Goal: Task Accomplishment & Management: Use online tool/utility

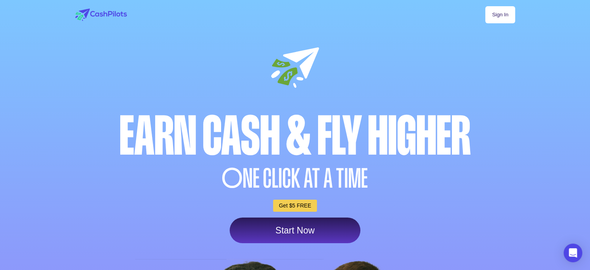
click at [501, 17] on link "Sign In" at bounding box center [499, 14] width 29 height 17
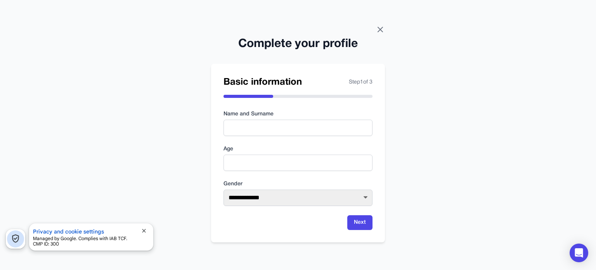
click at [379, 31] on icon at bounding box center [380, 29] width 5 height 5
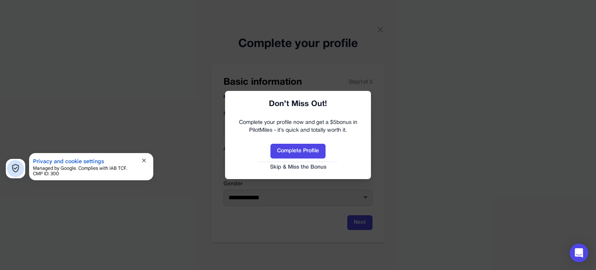
click at [312, 169] on button "Skip & Miss the Bonus" at bounding box center [298, 167] width 130 height 8
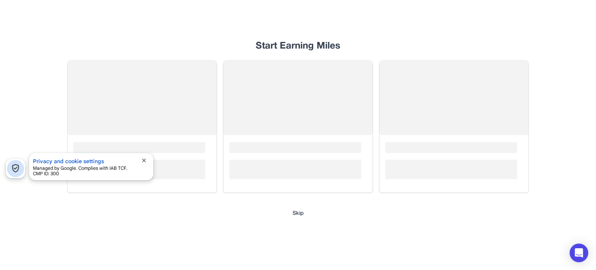
click at [143, 158] on span "close" at bounding box center [144, 160] width 6 height 6
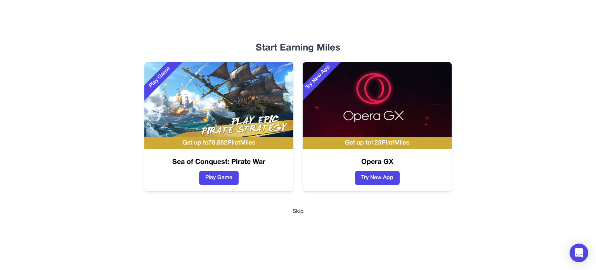
click at [300, 213] on button "Skip" at bounding box center [297, 212] width 11 height 8
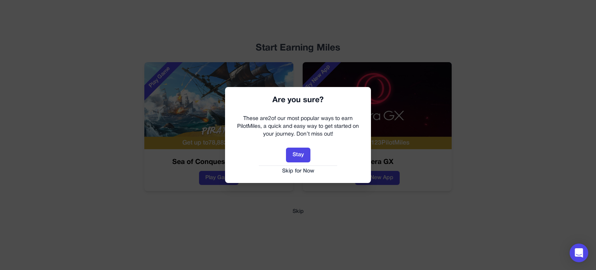
click at [298, 172] on button "Skip for Now" at bounding box center [298, 171] width 130 height 8
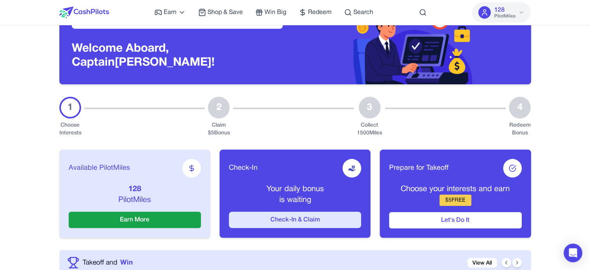
click at [308, 218] on button "Check-In & Claim" at bounding box center [295, 219] width 132 height 16
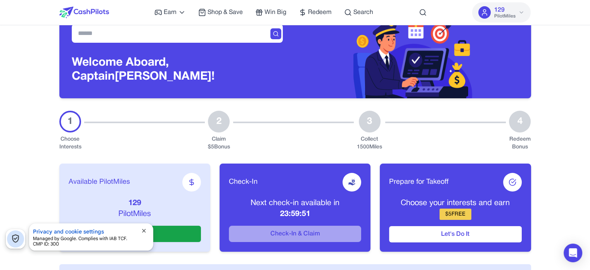
scroll to position [39, 0]
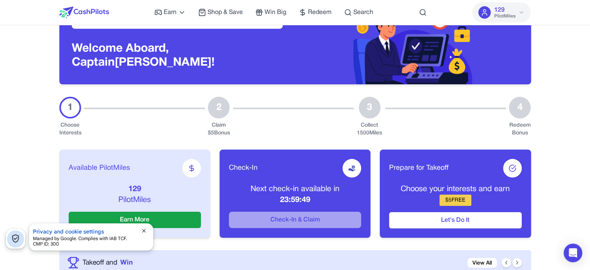
click at [145, 232] on span "close" at bounding box center [144, 230] width 6 height 6
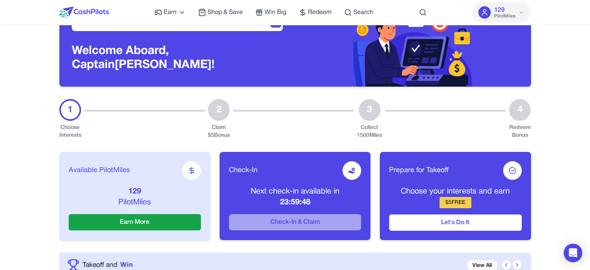
scroll to position [0, 0]
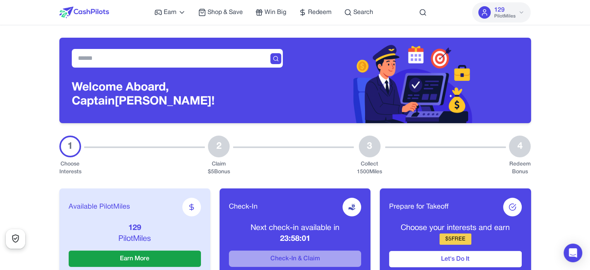
click at [10, 242] on span "Toggle privacy and legal settings display" at bounding box center [15, 238] width 17 height 17
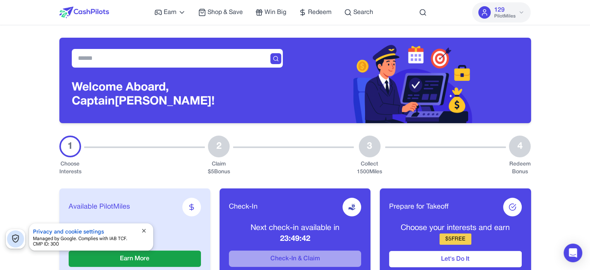
click at [144, 230] on span "close" at bounding box center [144, 230] width 6 height 6
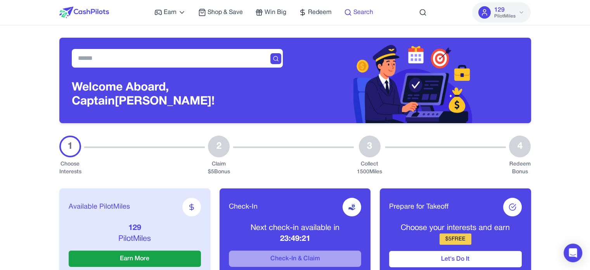
click at [364, 10] on span "Search" at bounding box center [363, 12] width 20 height 9
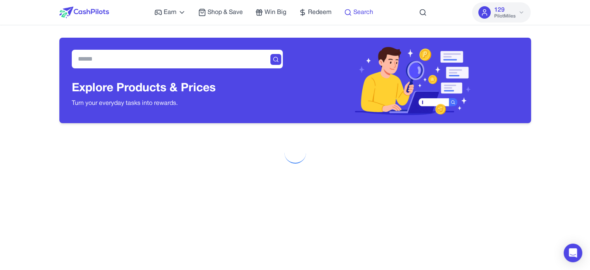
click at [360, 13] on span "Search" at bounding box center [363, 12] width 20 height 9
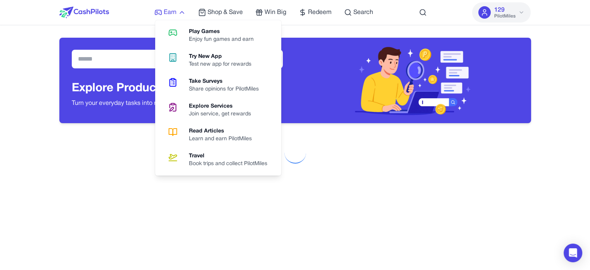
click at [171, 16] on span "Earn" at bounding box center [170, 12] width 13 height 9
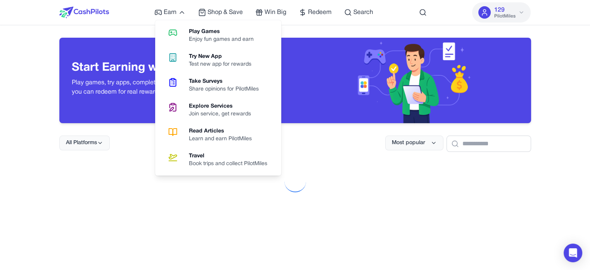
click at [80, 3] on div at bounding box center [84, 12] width 50 height 25
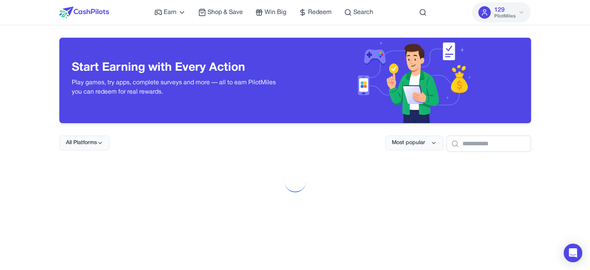
click at [87, 14] on img at bounding box center [84, 13] width 50 height 12
